Goal: Navigation & Orientation: Find specific page/section

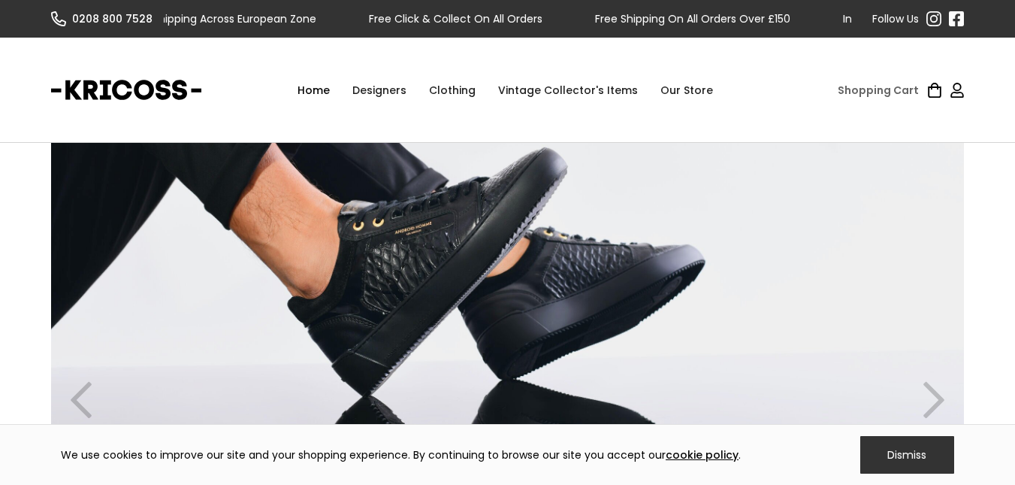
click at [399, 92] on div "Designers" at bounding box center [379, 90] width 77 height 45
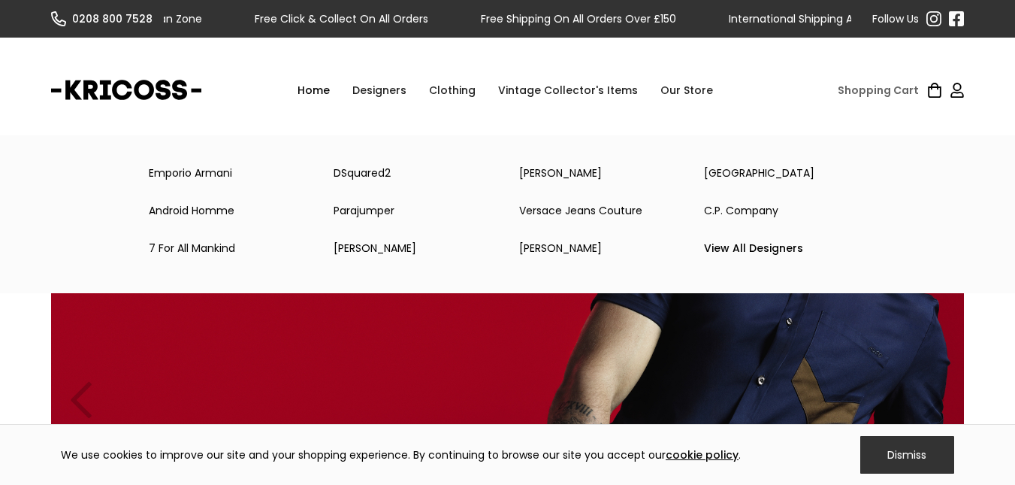
click at [381, 250] on link "[PERSON_NAME]" at bounding box center [414, 248] width 185 height 30
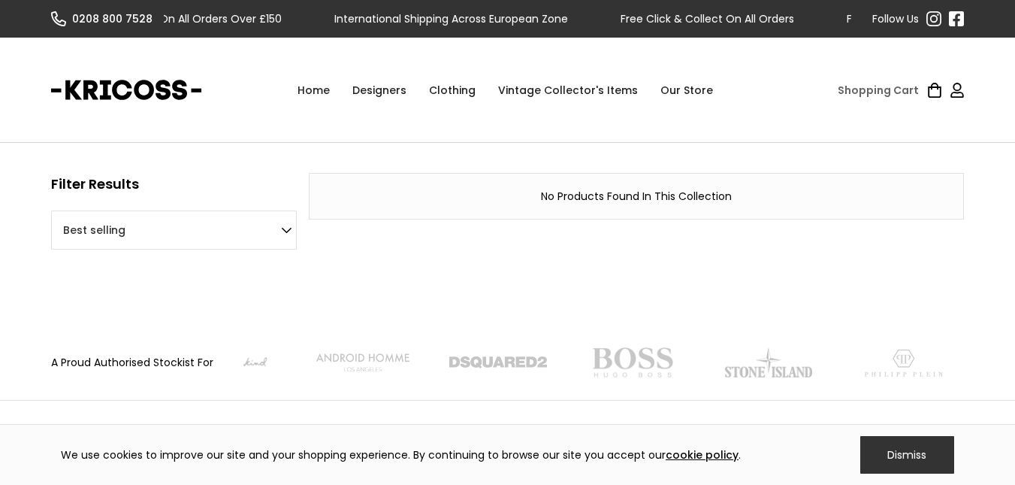
click at [389, 85] on div "Designers" at bounding box center [379, 90] width 77 height 45
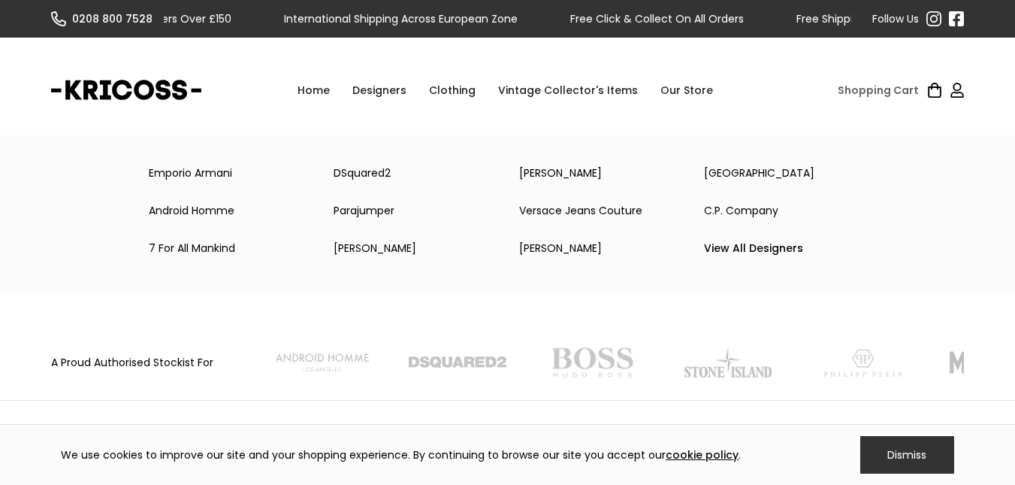
click at [372, 170] on link "DSquared2" at bounding box center [414, 173] width 185 height 30
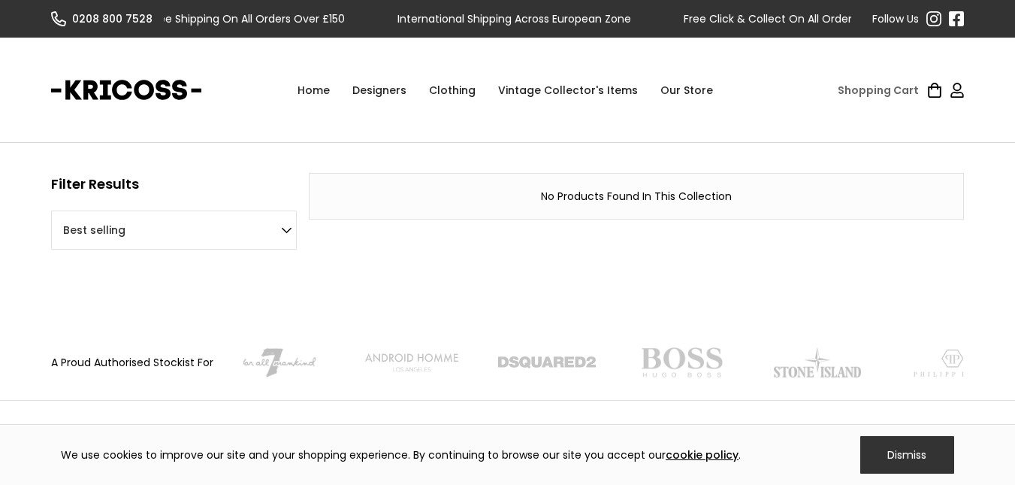
click at [389, 92] on div "Designers" at bounding box center [379, 90] width 77 height 45
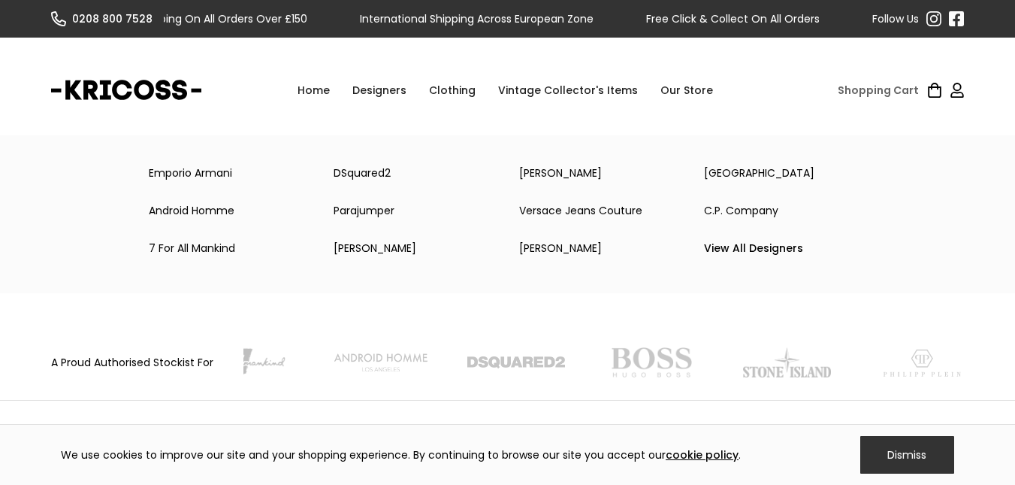
click at [544, 176] on link "[PERSON_NAME]" at bounding box center [600, 173] width 185 height 30
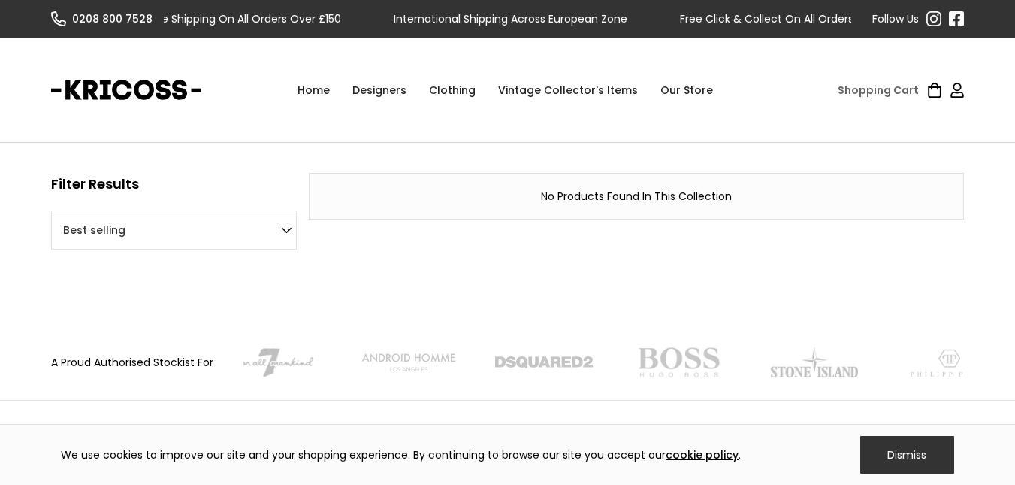
click at [386, 80] on div "Designers" at bounding box center [379, 90] width 77 height 45
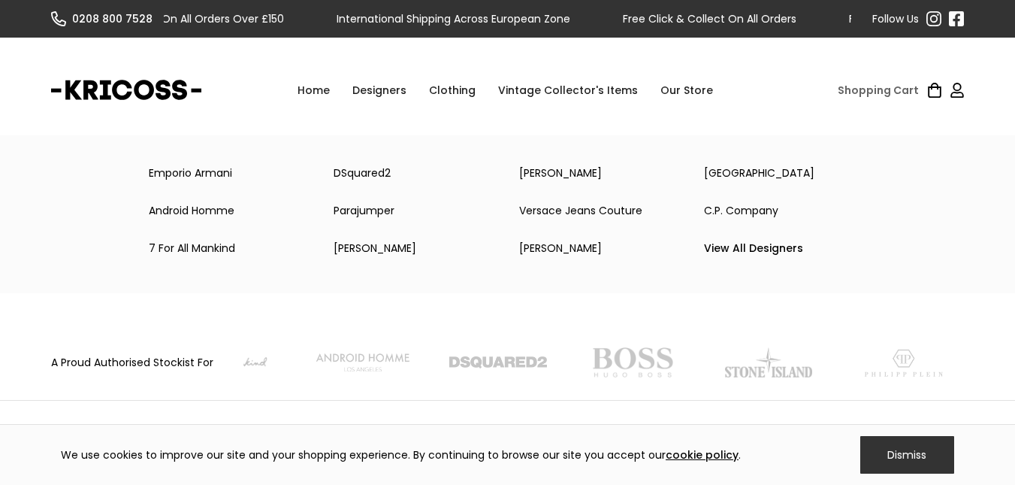
click at [228, 174] on link "Emporio Armani" at bounding box center [230, 173] width 185 height 30
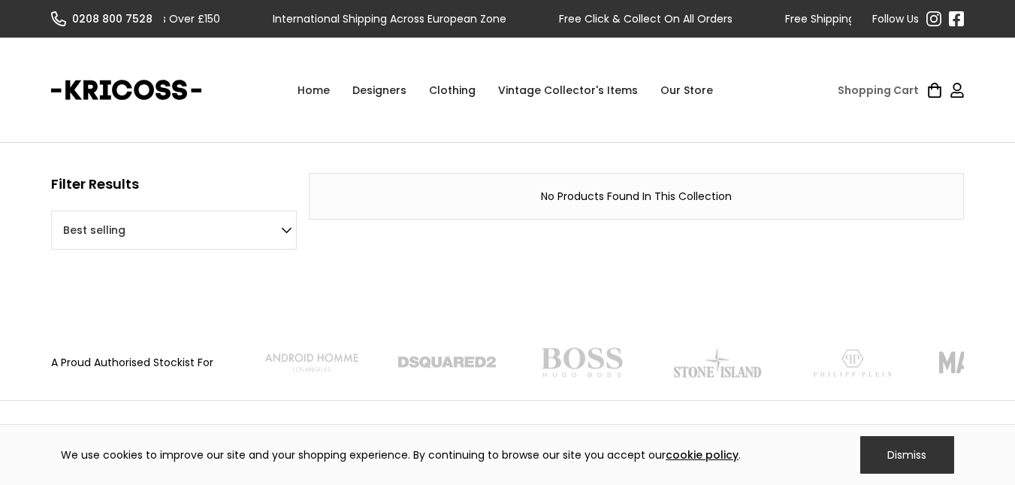
click at [382, 90] on div "Designers" at bounding box center [379, 90] width 77 height 45
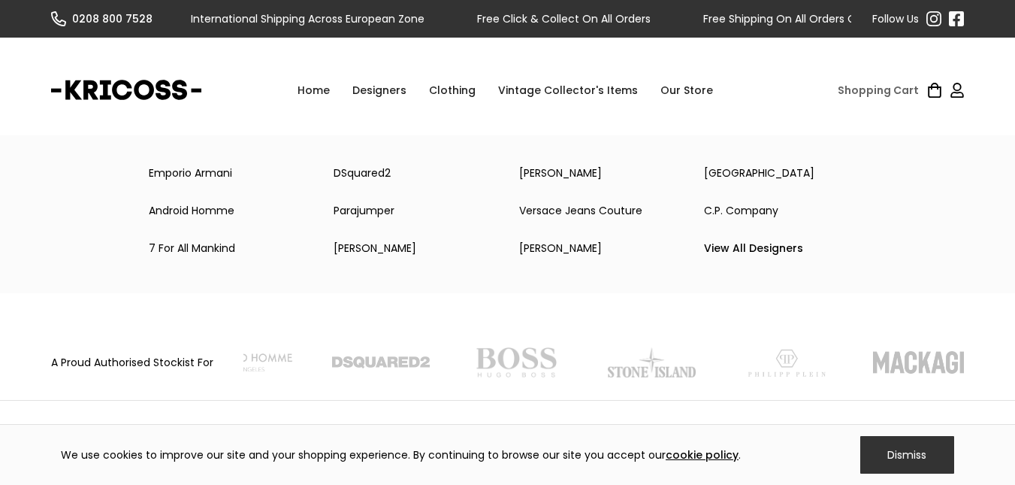
click at [714, 236] on link "View All Designers" at bounding box center [785, 248] width 185 height 30
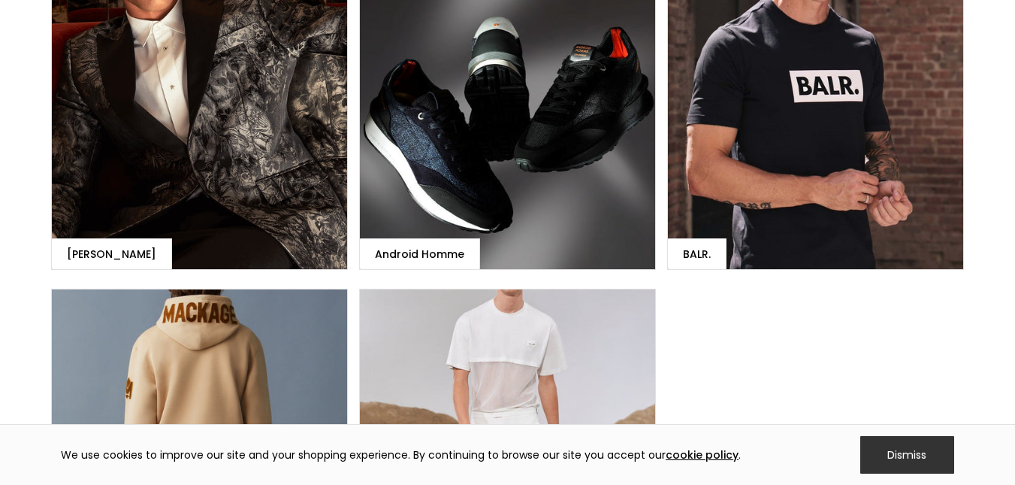
scroll to position [891, 0]
